Goal: Task Accomplishment & Management: Complete application form

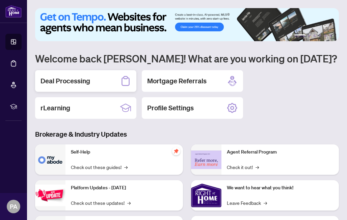
click at [82, 83] on h2 "Deal Processing" at bounding box center [66, 80] width 50 height 9
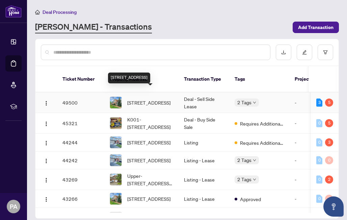
click at [151, 99] on span "[STREET_ADDRESS]" at bounding box center [148, 102] width 43 height 7
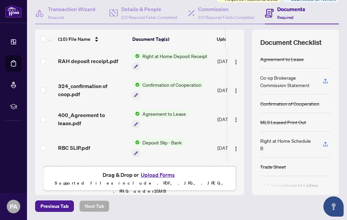
scroll to position [73, 0]
click at [158, 177] on button "Upload Forms" at bounding box center [158, 175] width 38 height 9
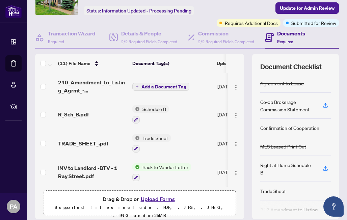
scroll to position [38, 0]
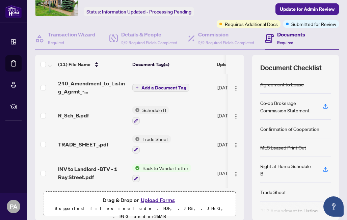
click at [167, 90] on span "Add a Document Tag" at bounding box center [164, 88] width 45 height 5
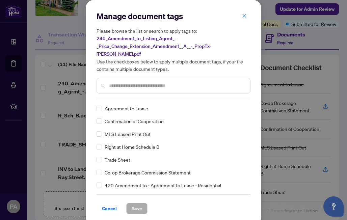
click at [140, 82] on input "text" at bounding box center [177, 85] width 136 height 7
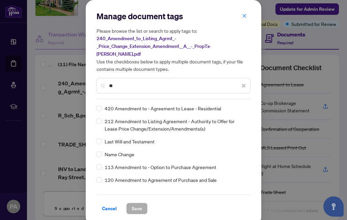
type input "*"
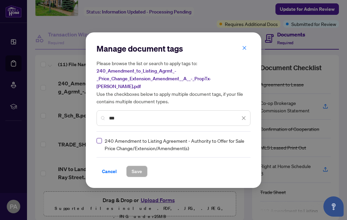
type input "***"
click at [137, 168] on span "Save" at bounding box center [137, 171] width 10 height 11
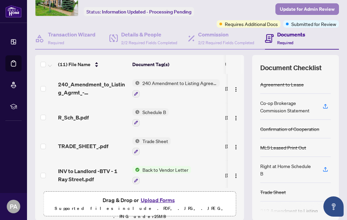
click at [304, 8] on span "Update for Admin Review" at bounding box center [307, 9] width 55 height 11
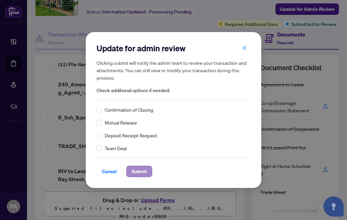
click at [138, 173] on span "Submit" at bounding box center [139, 171] width 15 height 11
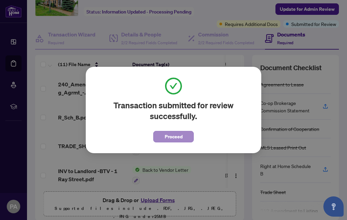
click at [174, 136] on span "Proceed" at bounding box center [174, 136] width 18 height 11
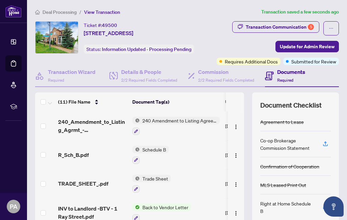
scroll to position [0, 0]
